Goal: Task Accomplishment & Management: Manage account settings

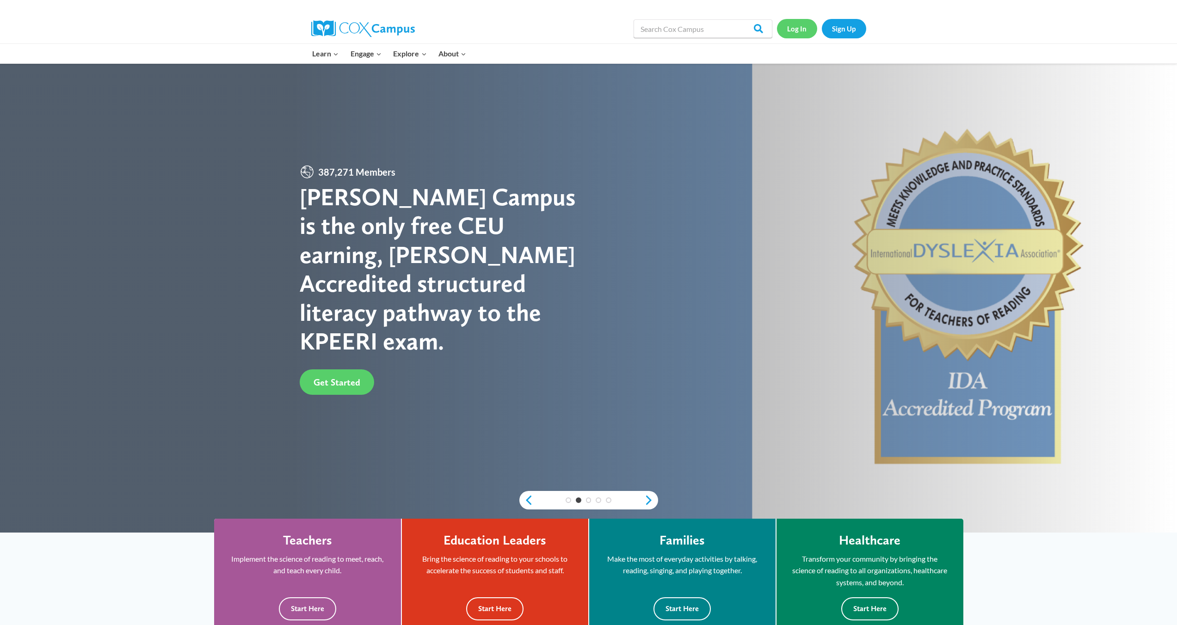
click at [796, 25] on link "Log In" at bounding box center [797, 28] width 40 height 19
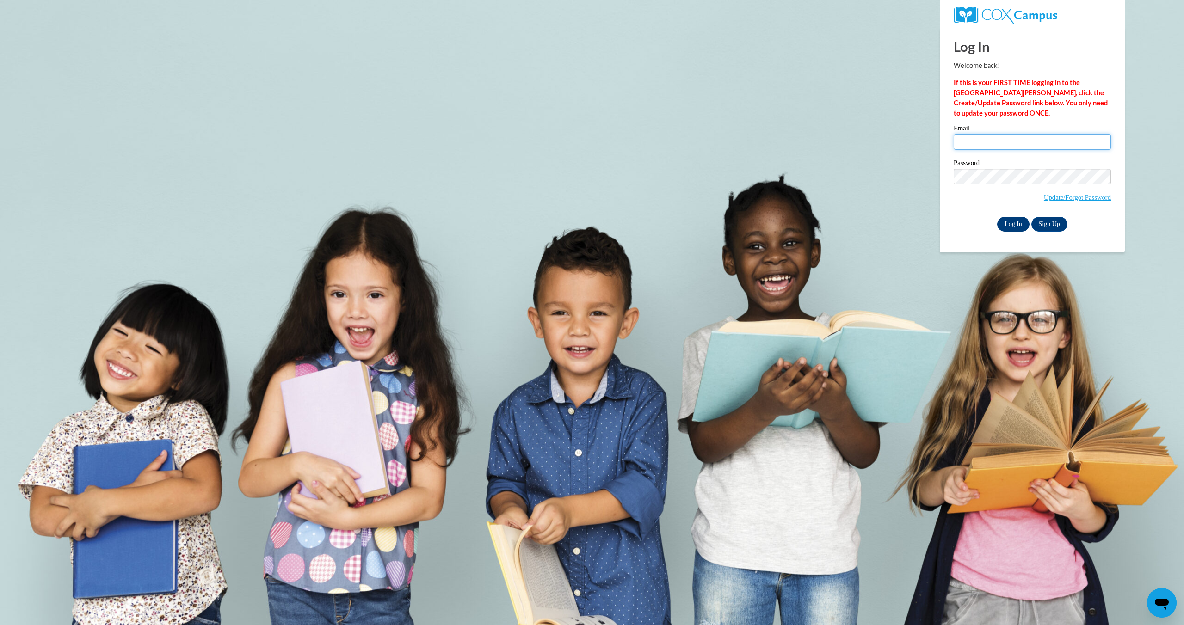
type input "esmeralda.carini@k12.hi.us"
click at [1012, 220] on input "Log In" at bounding box center [1013, 224] width 32 height 15
click at [1012, 222] on input "Log In" at bounding box center [1013, 224] width 32 height 15
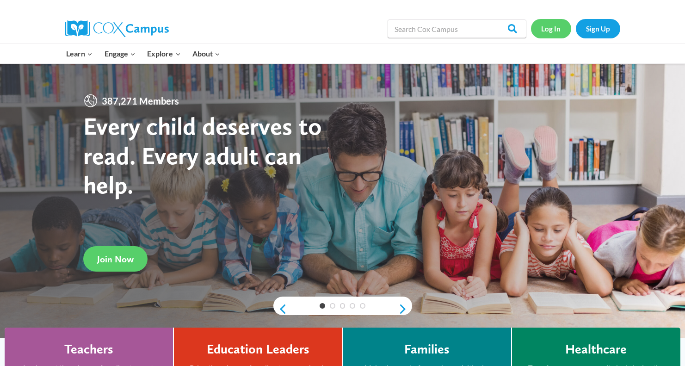
click at [543, 26] on link "Log In" at bounding box center [551, 28] width 40 height 19
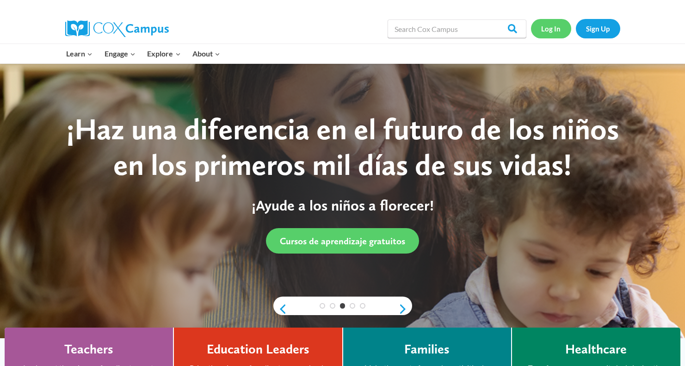
click at [547, 29] on link "Log In" at bounding box center [551, 28] width 40 height 19
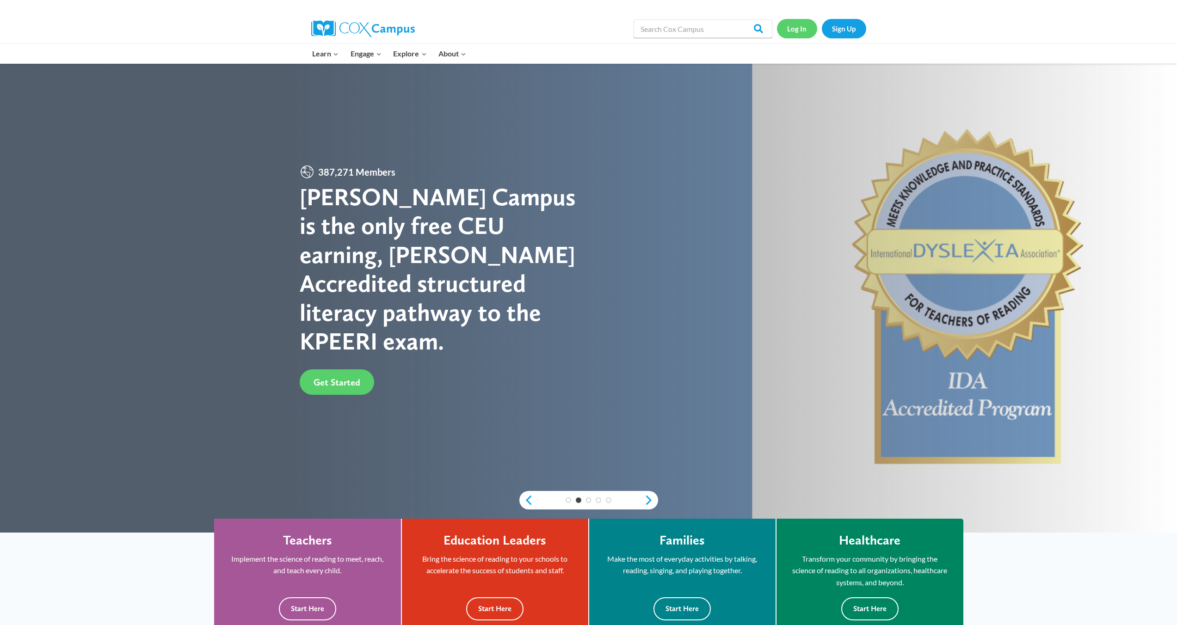
click at [804, 28] on link "Log In" at bounding box center [797, 28] width 40 height 19
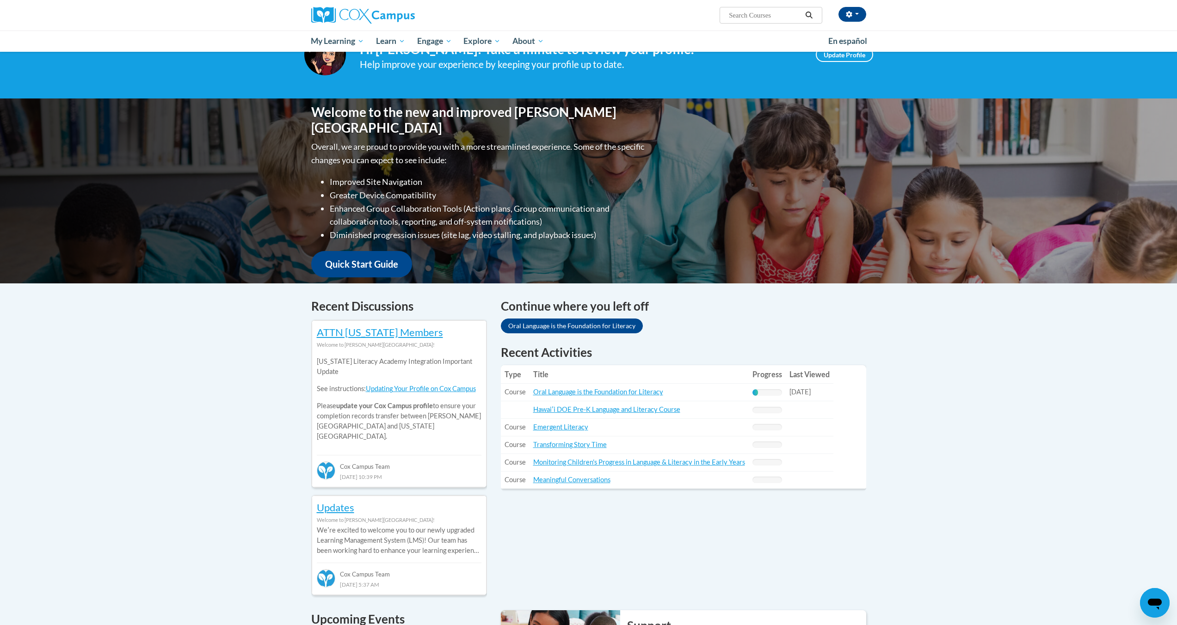
scroll to position [42, 0]
click at [560, 327] on link "Oral Language is the Foundation for Literacy" at bounding box center [572, 325] width 142 height 15
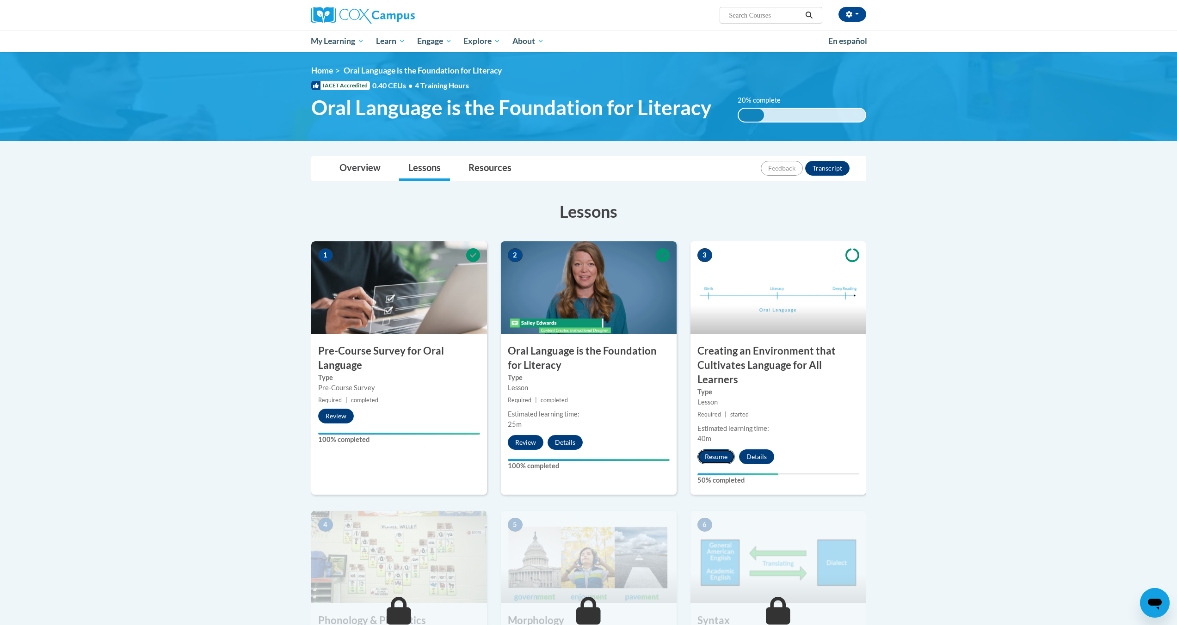
click at [713, 456] on button "Resume" at bounding box center [715, 456] width 37 height 15
